Goal: Contribute content

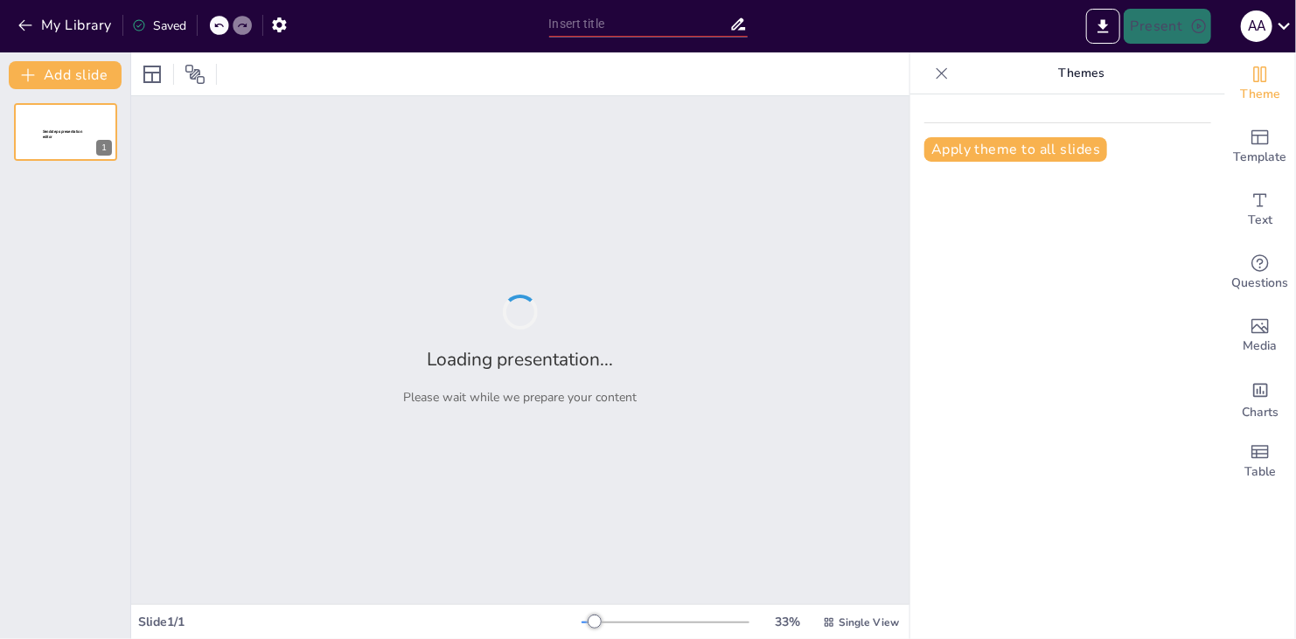
type input "Manejo de Conflictos en la Educación Básica: Estrategias y Enfoques"
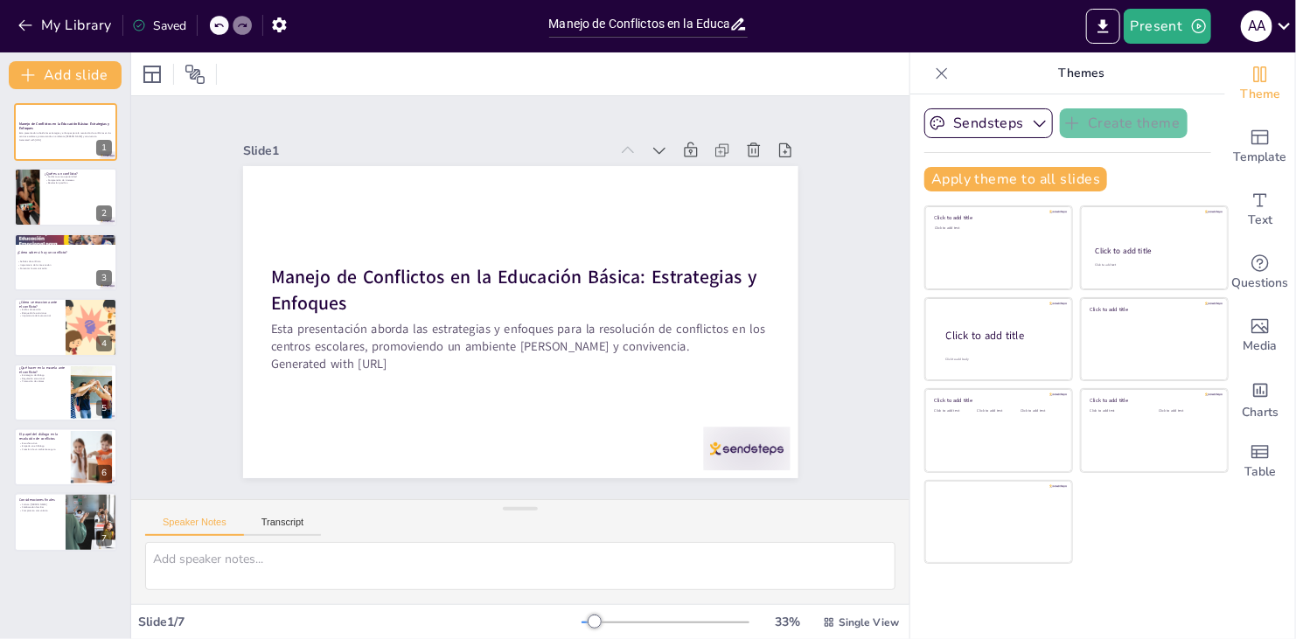
click at [933, 65] on icon at bounding box center [941, 73] width 17 height 17
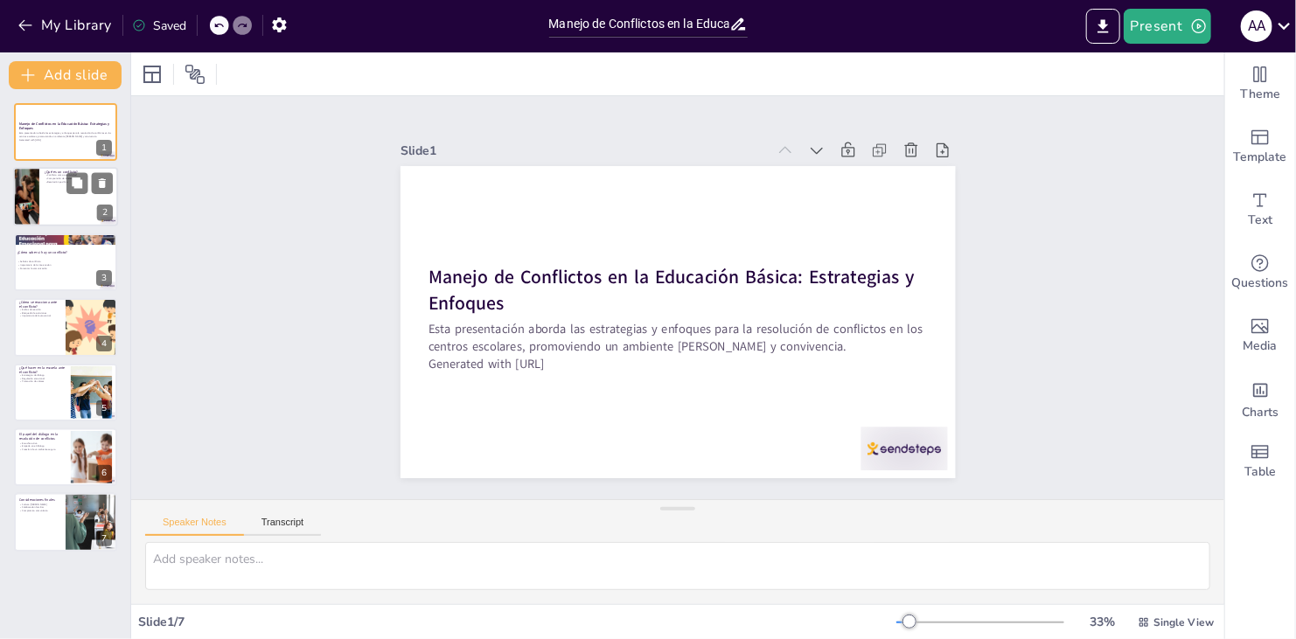
click at [66, 203] on div at bounding box center [65, 197] width 105 height 59
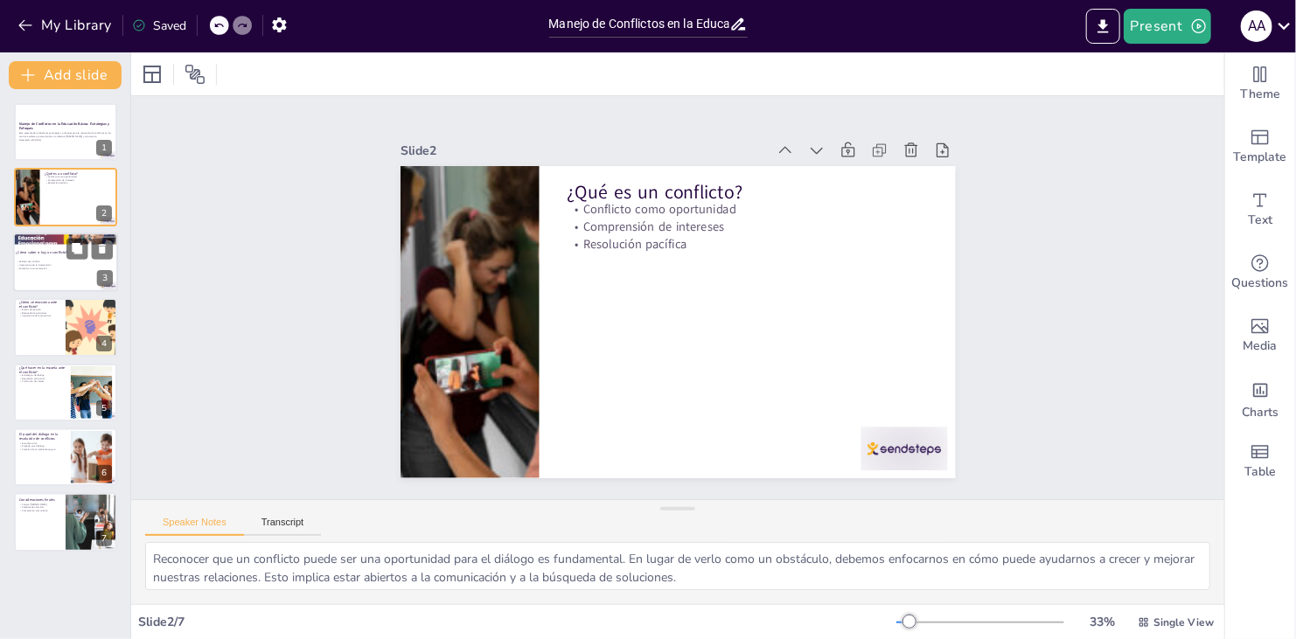
click at [57, 267] on p "Fomentar la comunicación" at bounding box center [63, 268] width 94 height 3
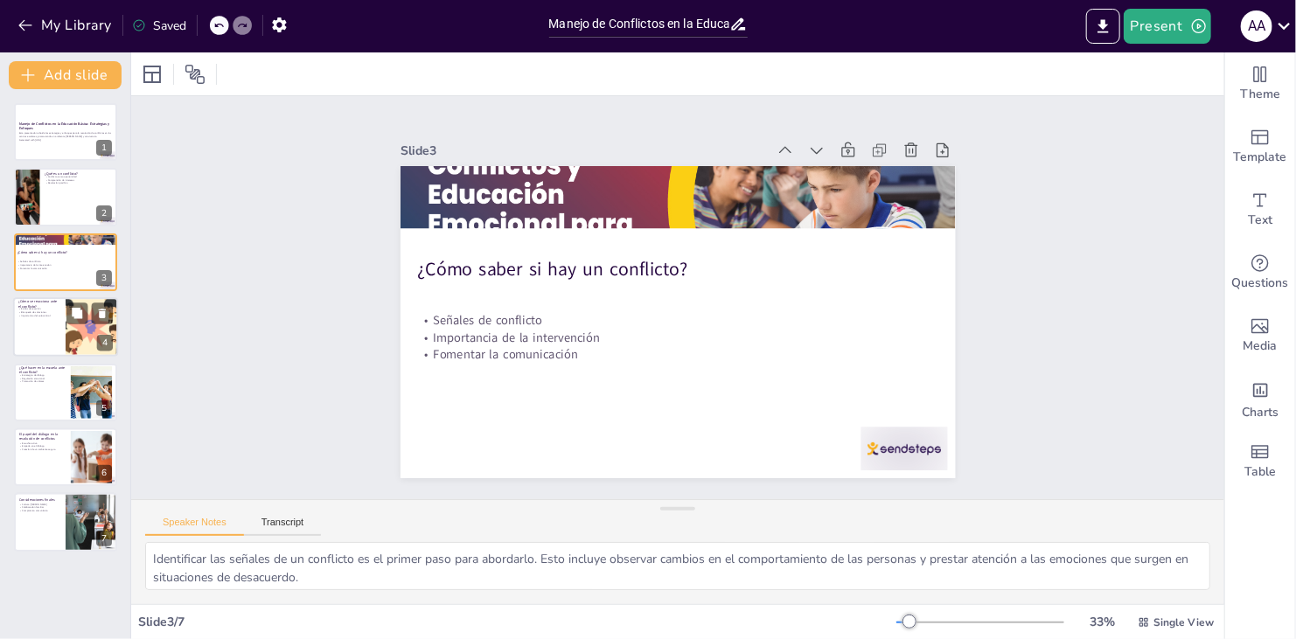
click at [30, 332] on div at bounding box center [65, 326] width 105 height 59
type textarea "Comprender los diferentes estilos de reacción ante un conflicto es crucial para…"
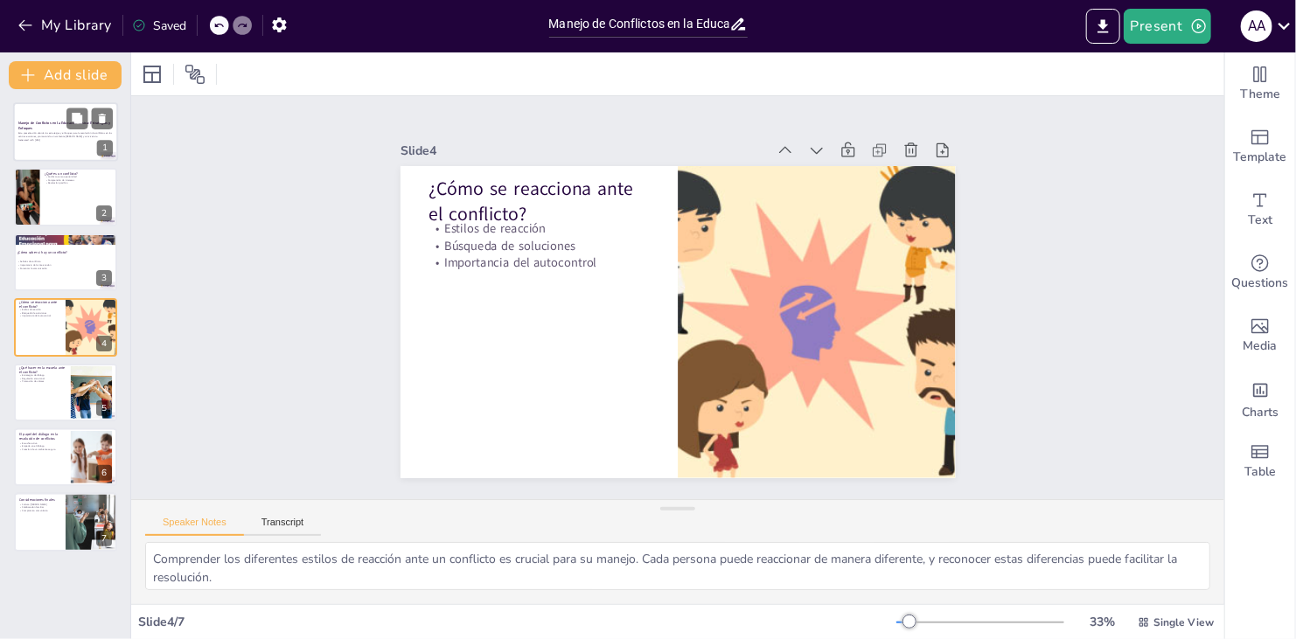
click at [59, 129] on p "Manejo de Conflictos en la Educación Básica: Estrategias y Enfoques" at bounding box center [65, 127] width 94 height 10
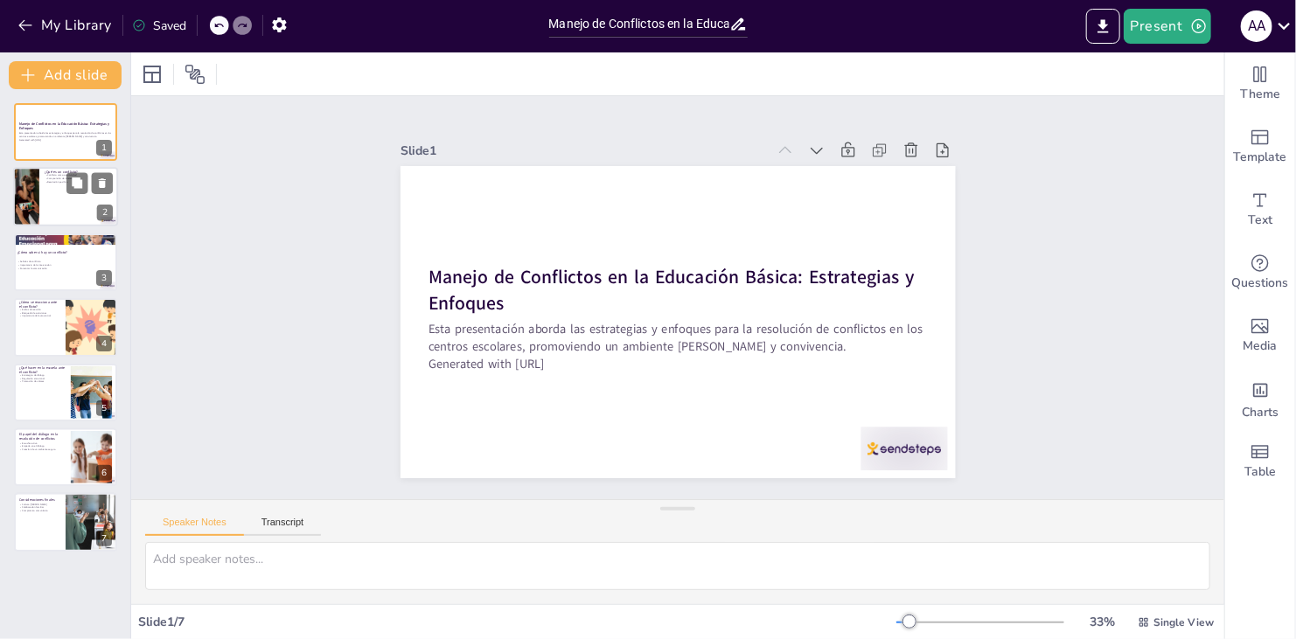
click at [51, 199] on div at bounding box center [65, 197] width 105 height 59
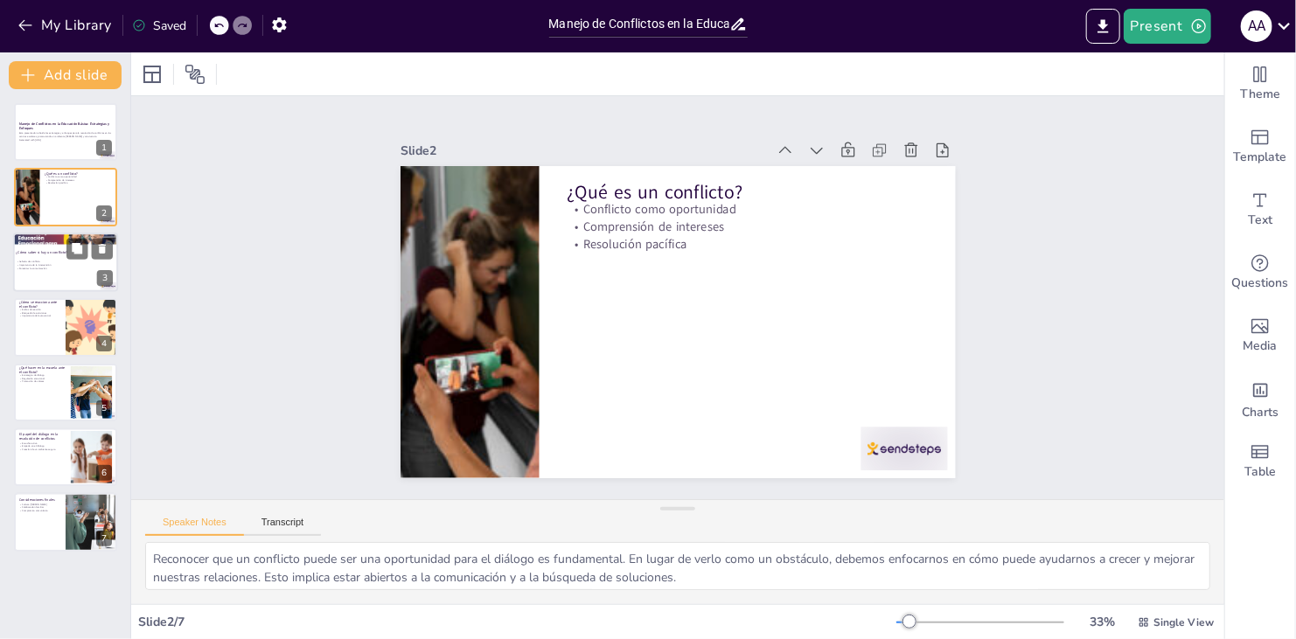
click at [80, 265] on p "Importancia de la intervención" at bounding box center [63, 264] width 94 height 3
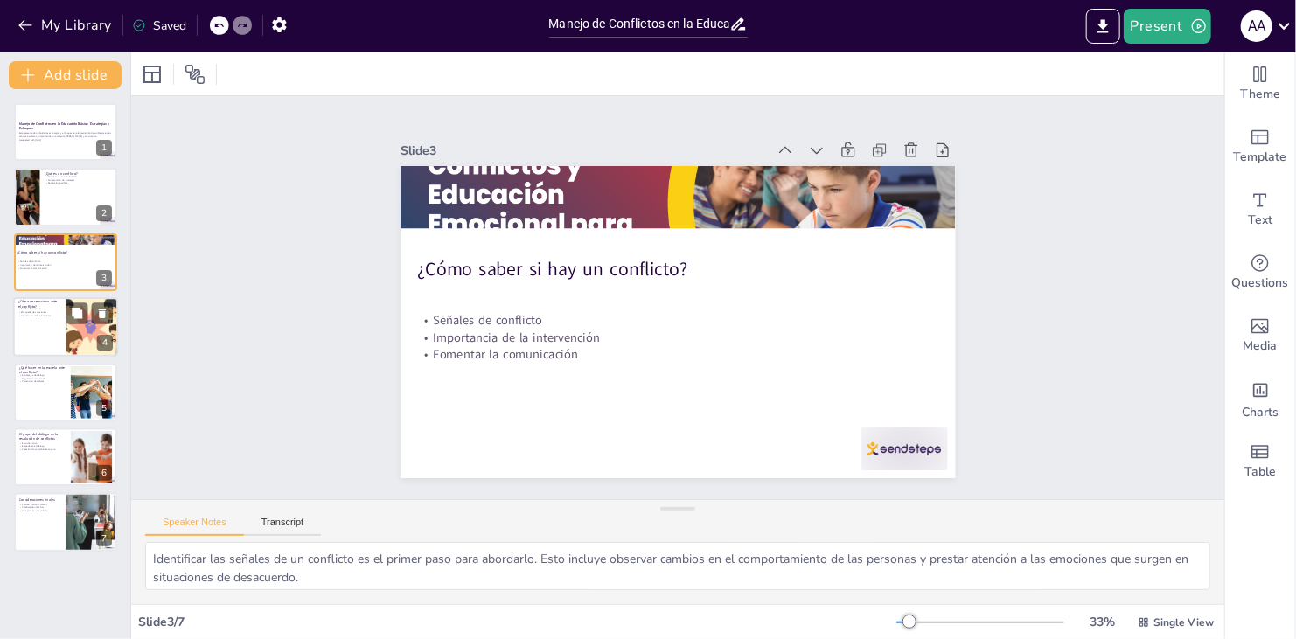
click at [52, 322] on div at bounding box center [65, 326] width 105 height 59
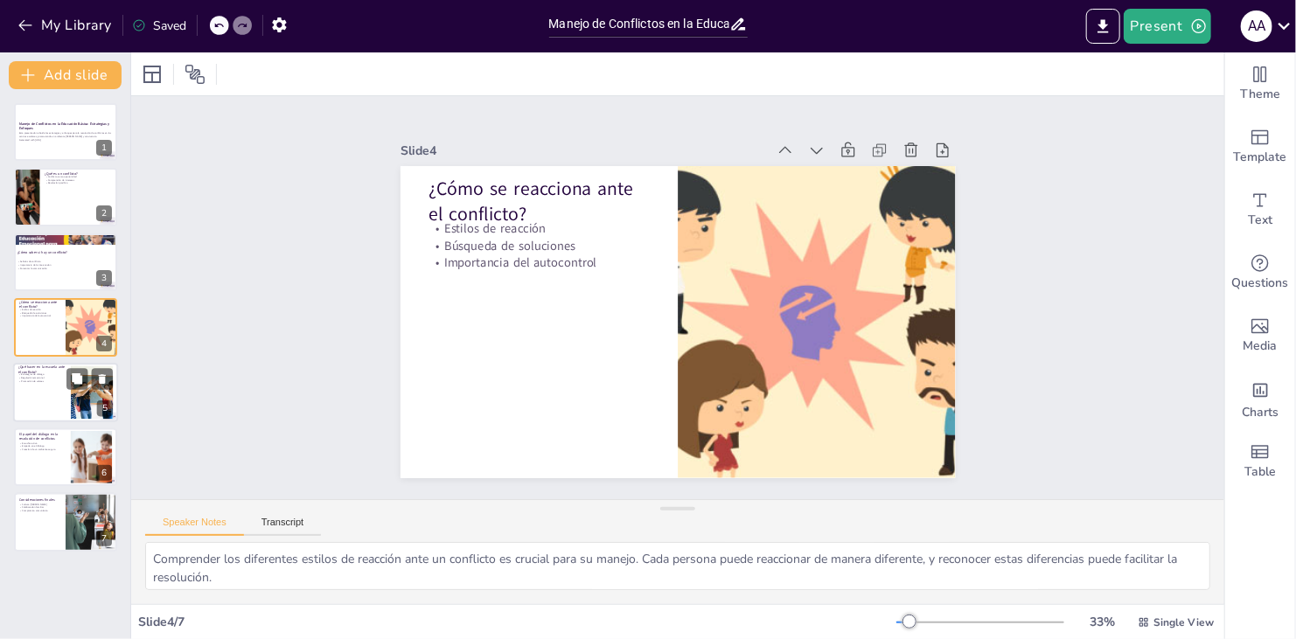
click at [42, 394] on div at bounding box center [65, 392] width 105 height 59
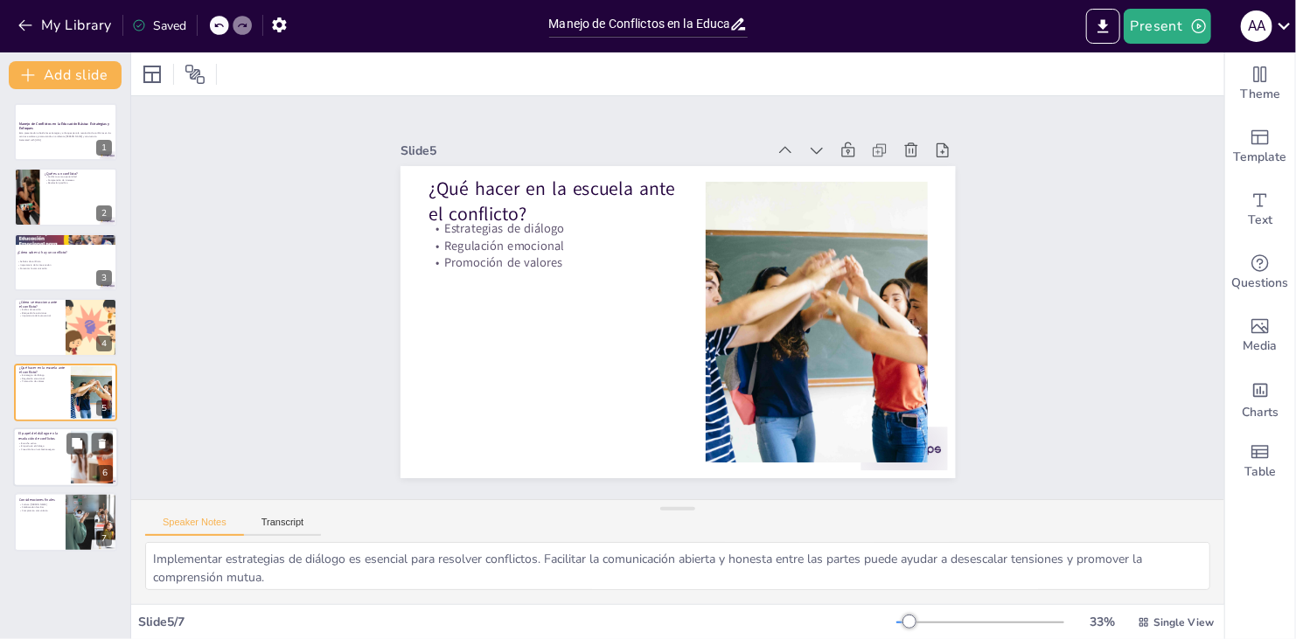
click at [48, 464] on div at bounding box center [65, 457] width 105 height 59
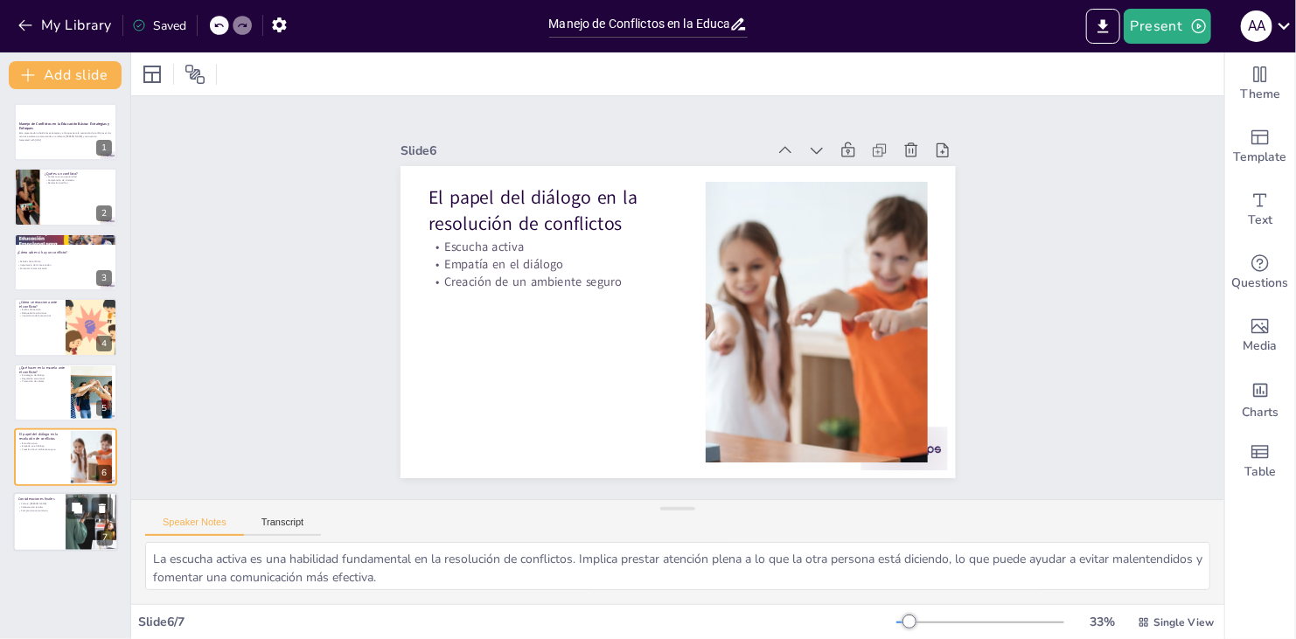
click at [65, 513] on div at bounding box center [65, 522] width 105 height 59
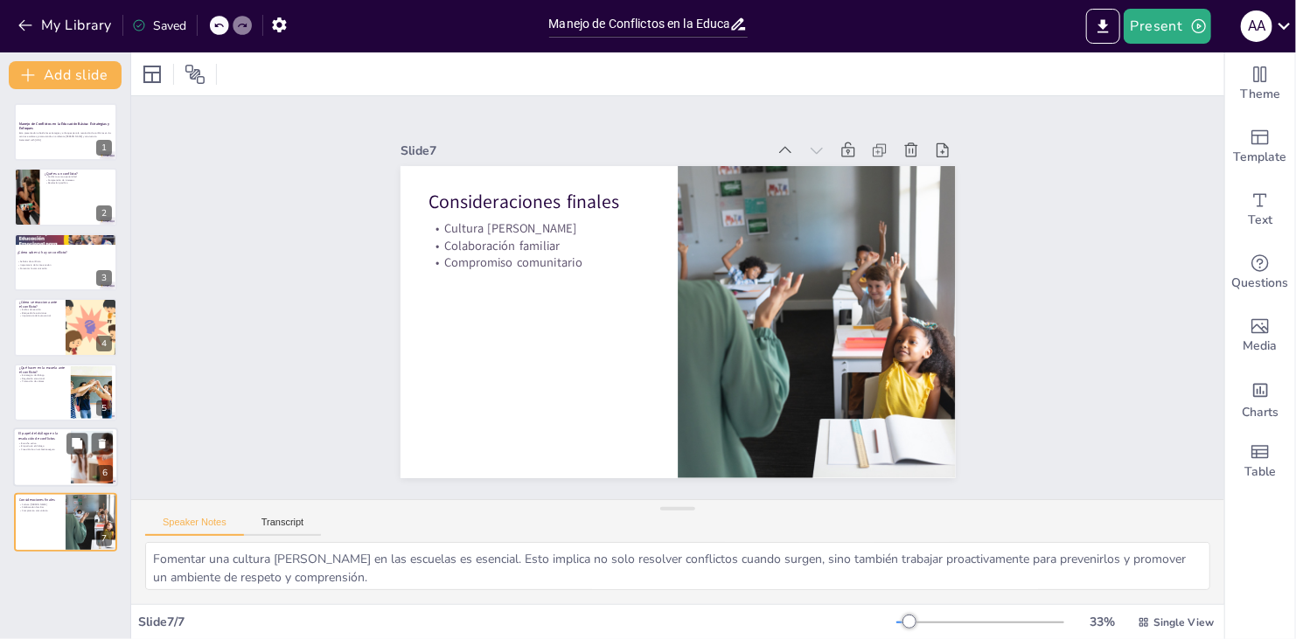
click at [56, 453] on div at bounding box center [65, 457] width 105 height 59
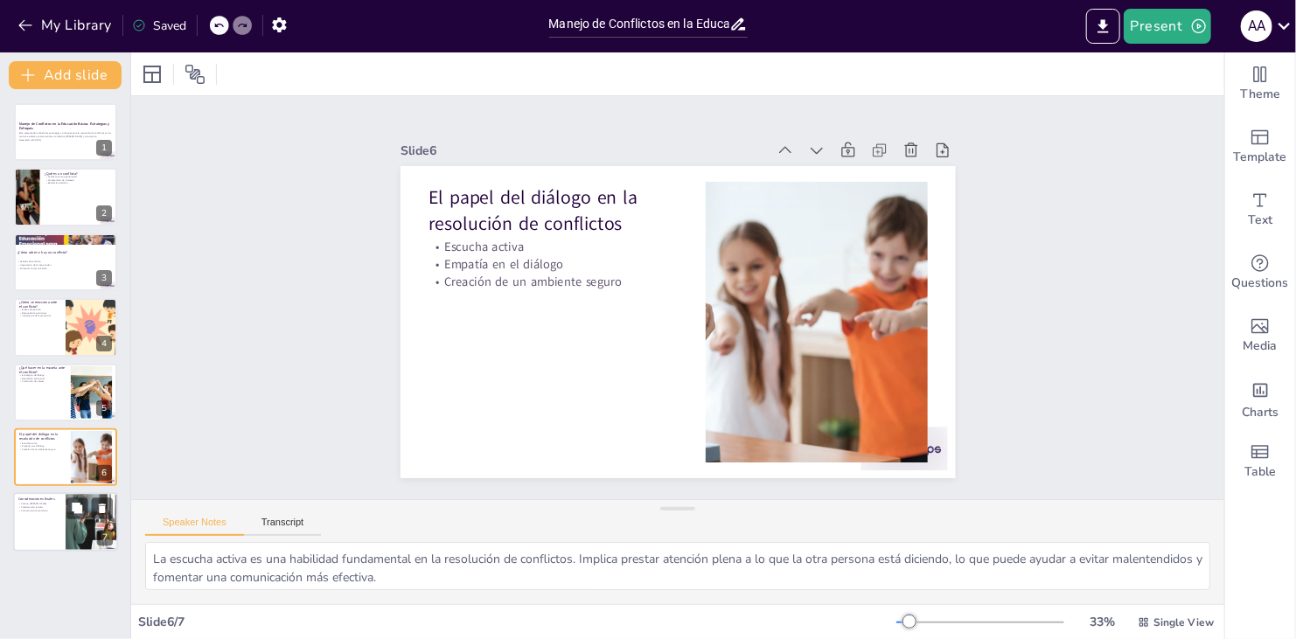
click at [40, 515] on div at bounding box center [65, 522] width 105 height 59
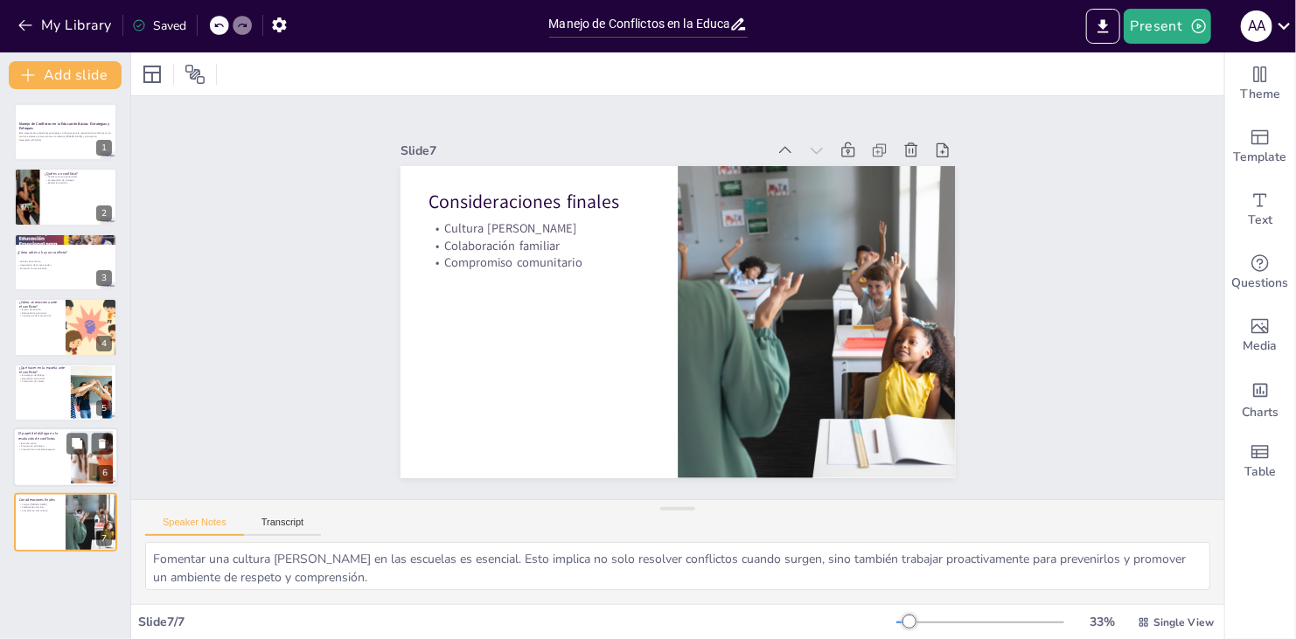
click at [36, 449] on p "Creación de un ambiente seguro" at bounding box center [41, 449] width 47 height 3
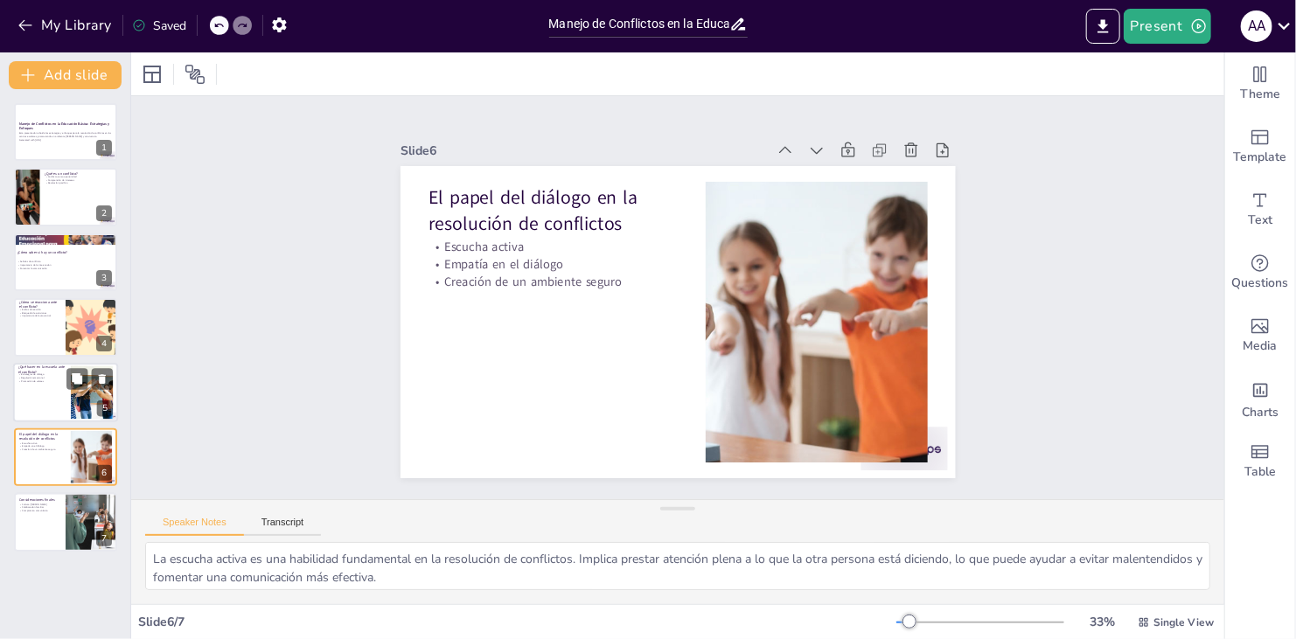
click at [44, 394] on div at bounding box center [65, 392] width 105 height 59
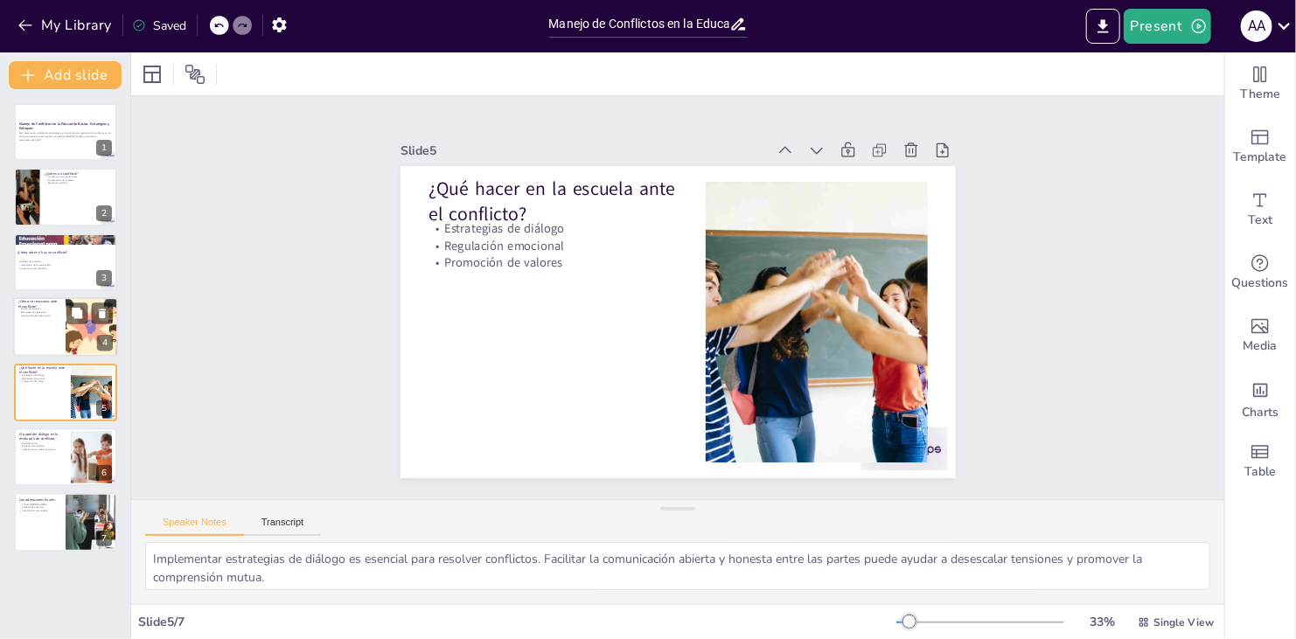
click at [53, 322] on div at bounding box center [65, 326] width 105 height 59
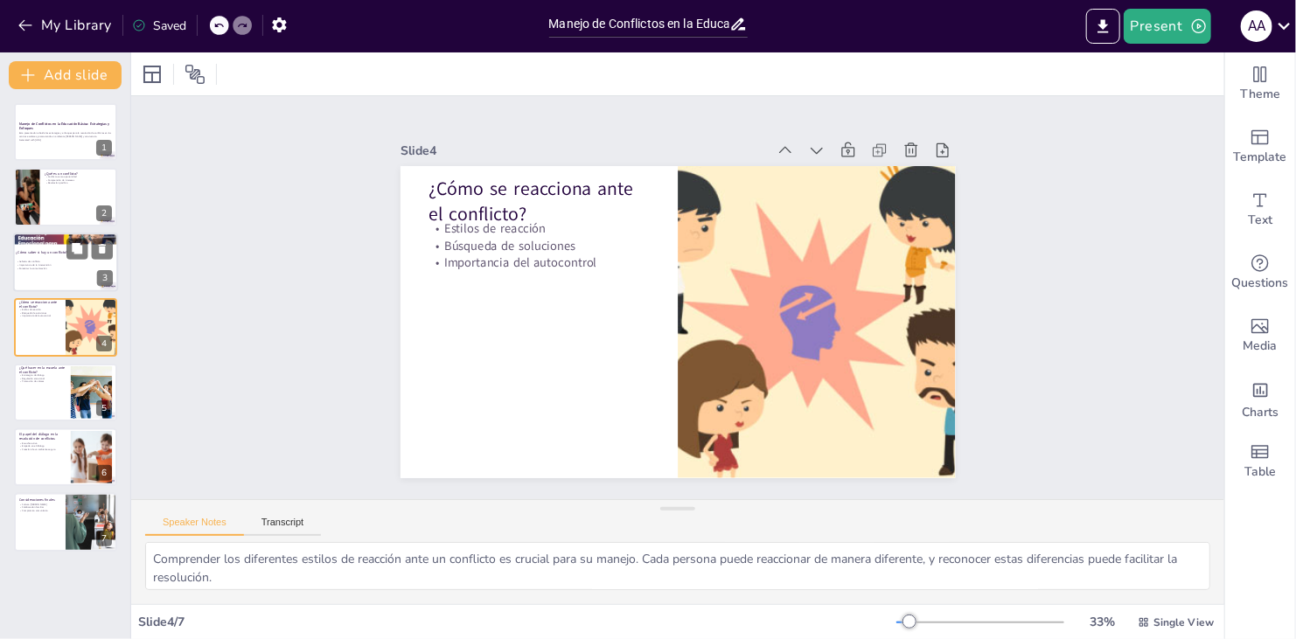
click at [60, 267] on p "Fomentar la comunicación" at bounding box center [63, 268] width 94 height 3
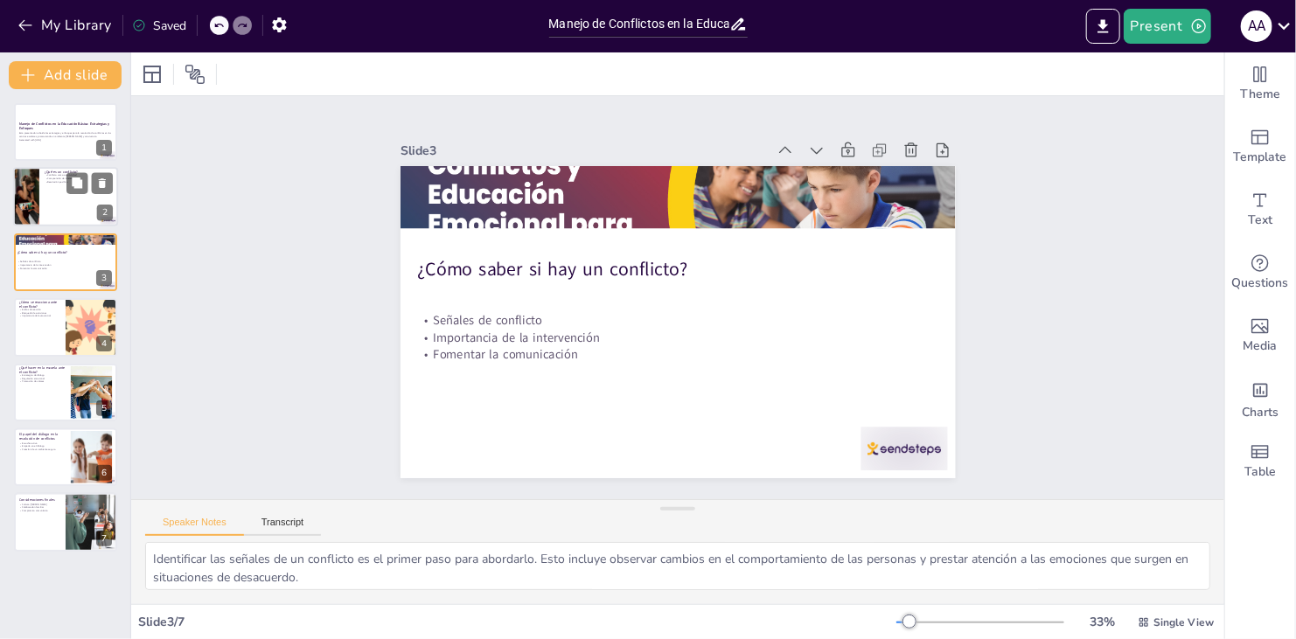
click at [55, 202] on div at bounding box center [65, 197] width 105 height 59
type textarea "Reconocer que un conflicto puede ser una oportunidad para el diálogo es fundame…"
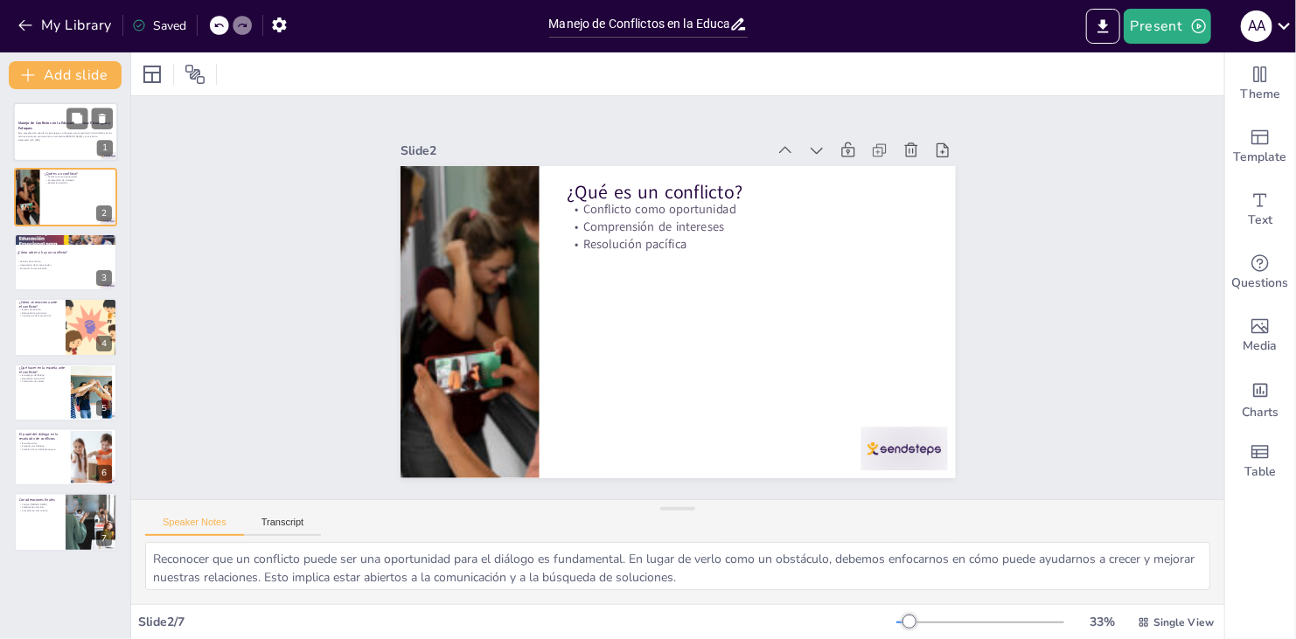
click at [66, 140] on p "Generated with [URL]" at bounding box center [65, 139] width 94 height 3
